Goal: Find specific page/section: Find specific page/section

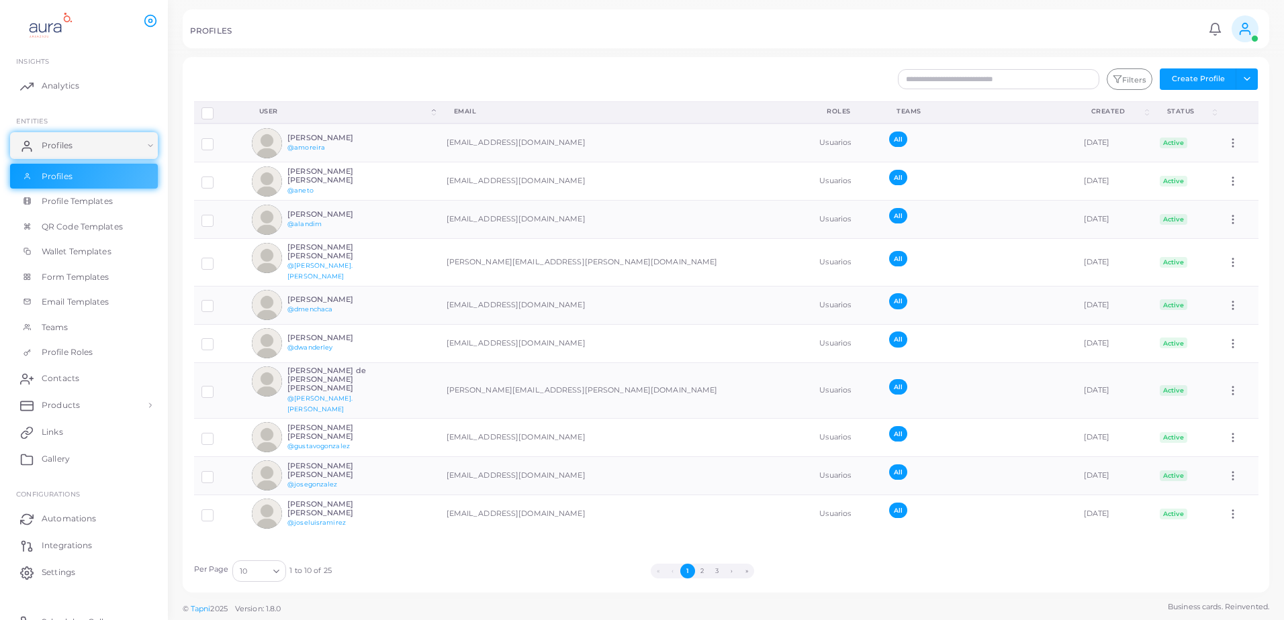
click at [475, 542] on div "Disconnect Profiles Delete Profile Show Selections Download QRs User (Click to …" at bounding box center [726, 327] width 1079 height 452
click at [697, 571] on button "2" at bounding box center [702, 571] width 15 height 15
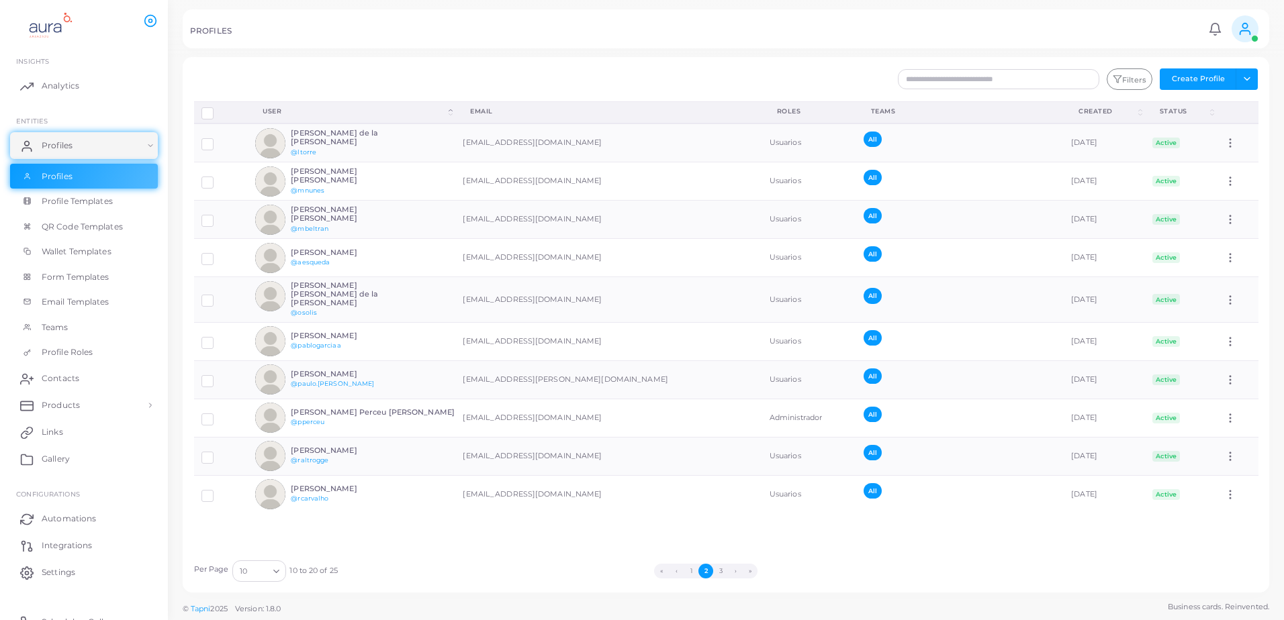
click at [697, 571] on button "1" at bounding box center [690, 571] width 15 height 15
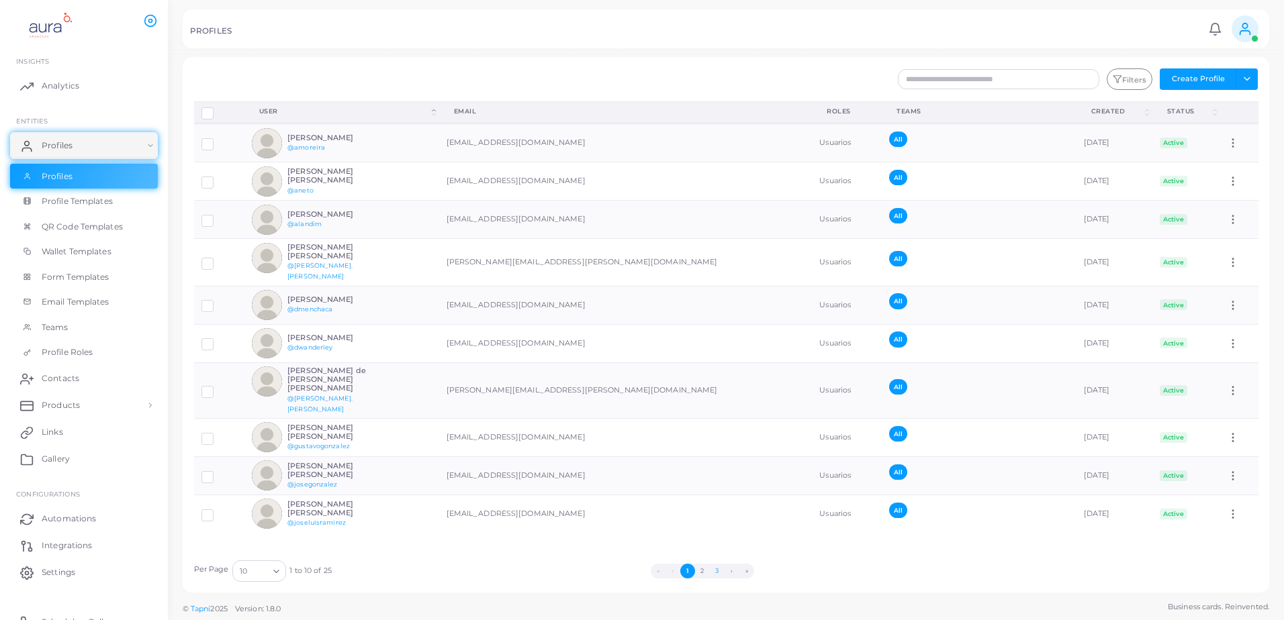
click at [724, 570] on button "3" at bounding box center [717, 571] width 15 height 15
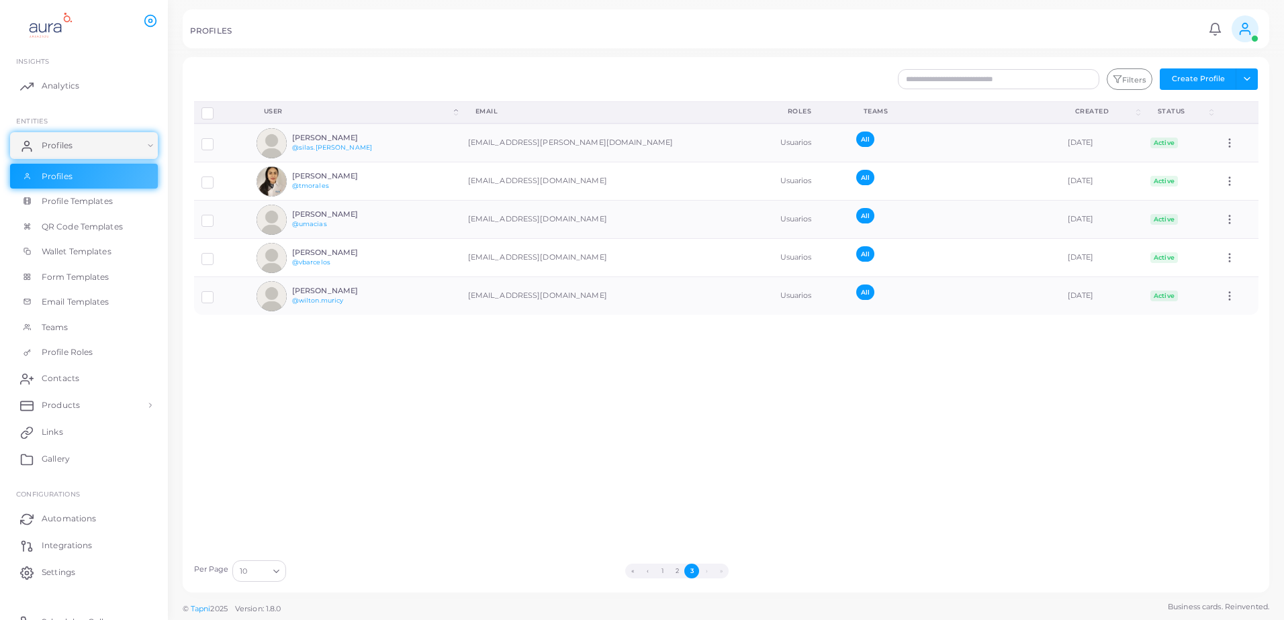
click at [702, 571] on li "›" at bounding box center [706, 571] width 15 height 15
click at [839, 504] on div "Disconnect Profiles Delete Profile Show Selections Download QRs User (Click to …" at bounding box center [726, 327] width 1079 height 452
click at [661, 573] on button "1" at bounding box center [662, 571] width 15 height 15
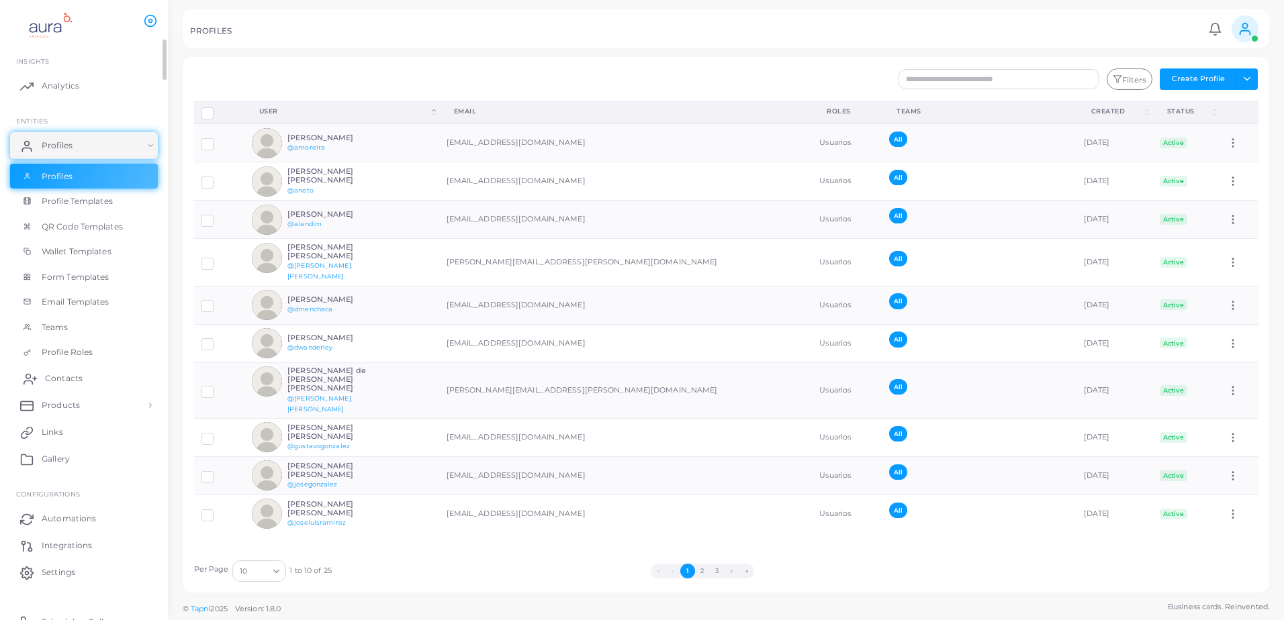
click at [53, 375] on span "Contacts" at bounding box center [64, 379] width 38 height 12
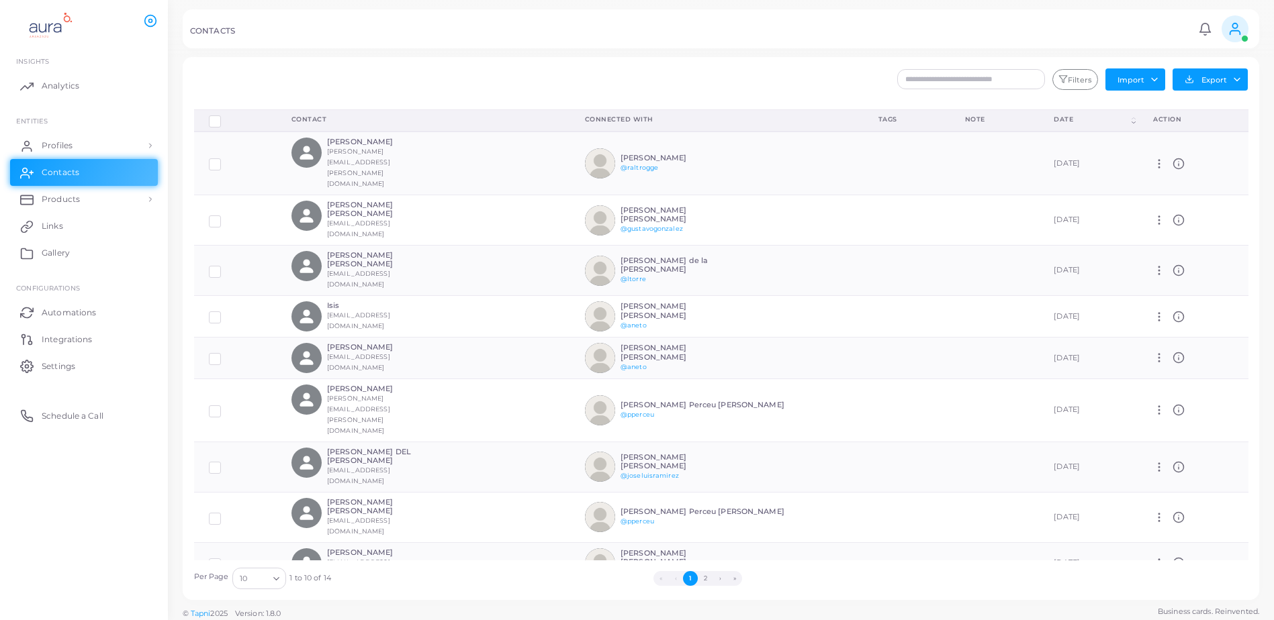
click at [103, 479] on ul "INSIGHTS Analytics ENTITIES Profiles Profiles Profile Templates QR Code Templat…" at bounding box center [84, 333] width 168 height 587
